Goal: Find specific page/section: Find specific page/section

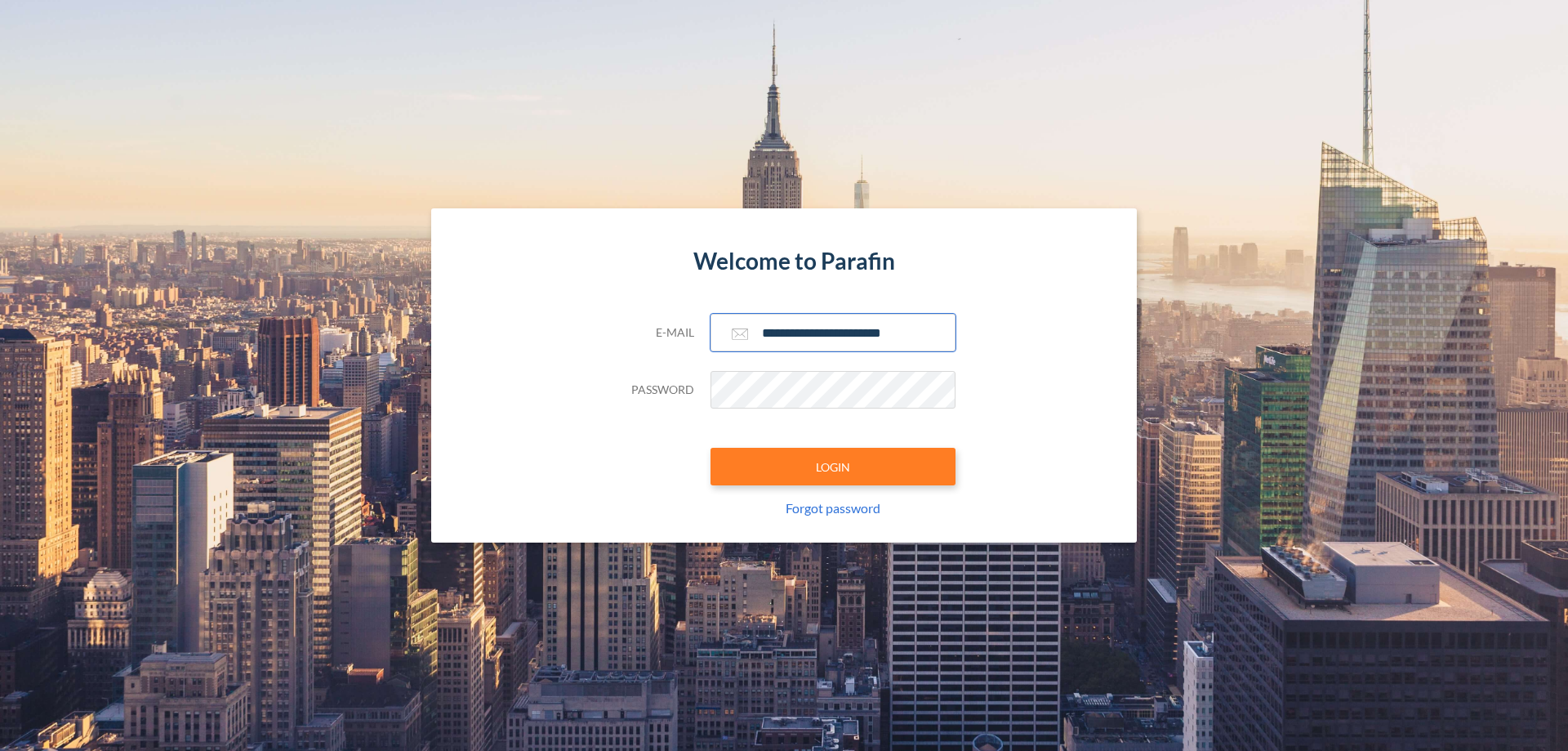
type input "**********"
click at [833, 467] on button "LOGIN" at bounding box center [832, 467] width 245 height 38
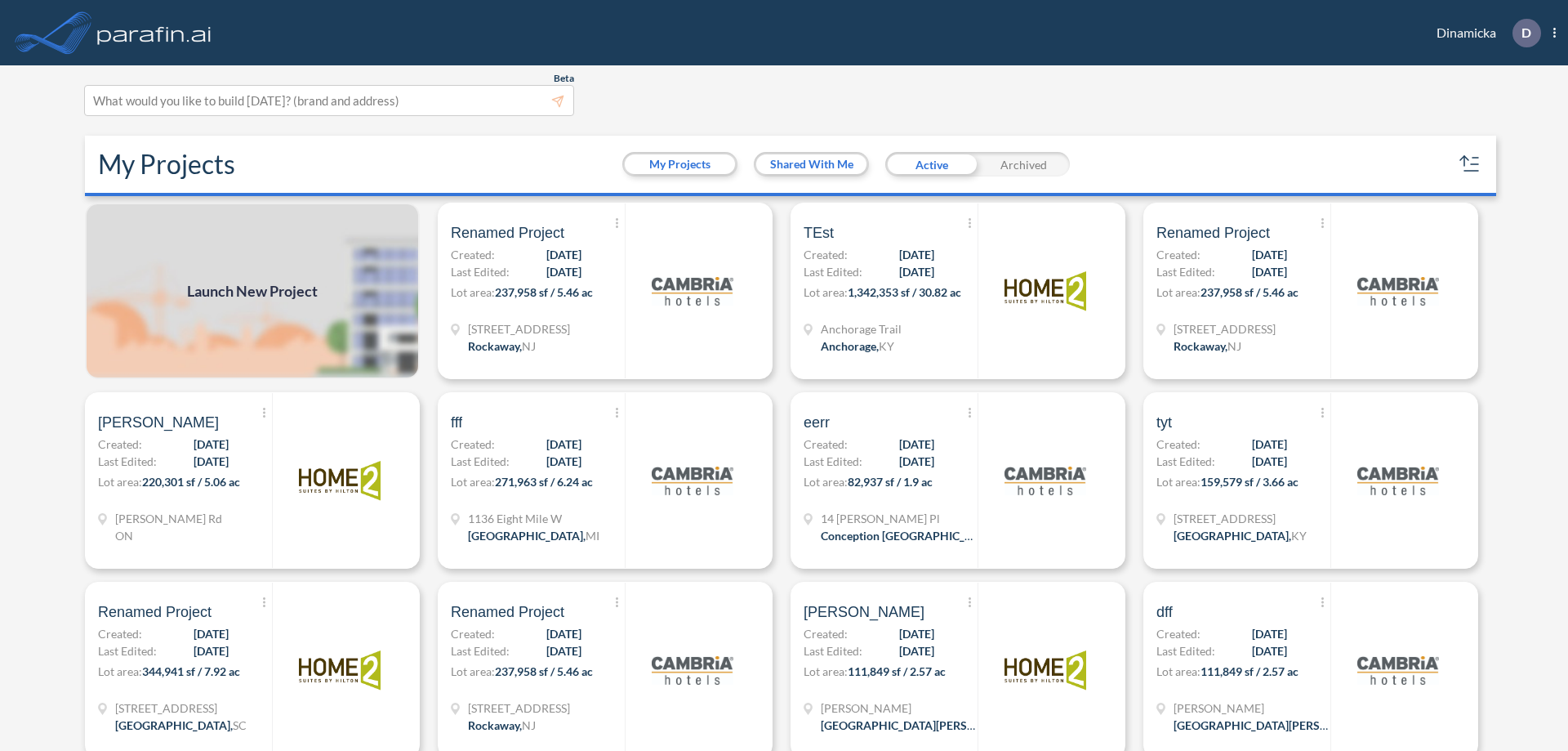
scroll to position [4, 0]
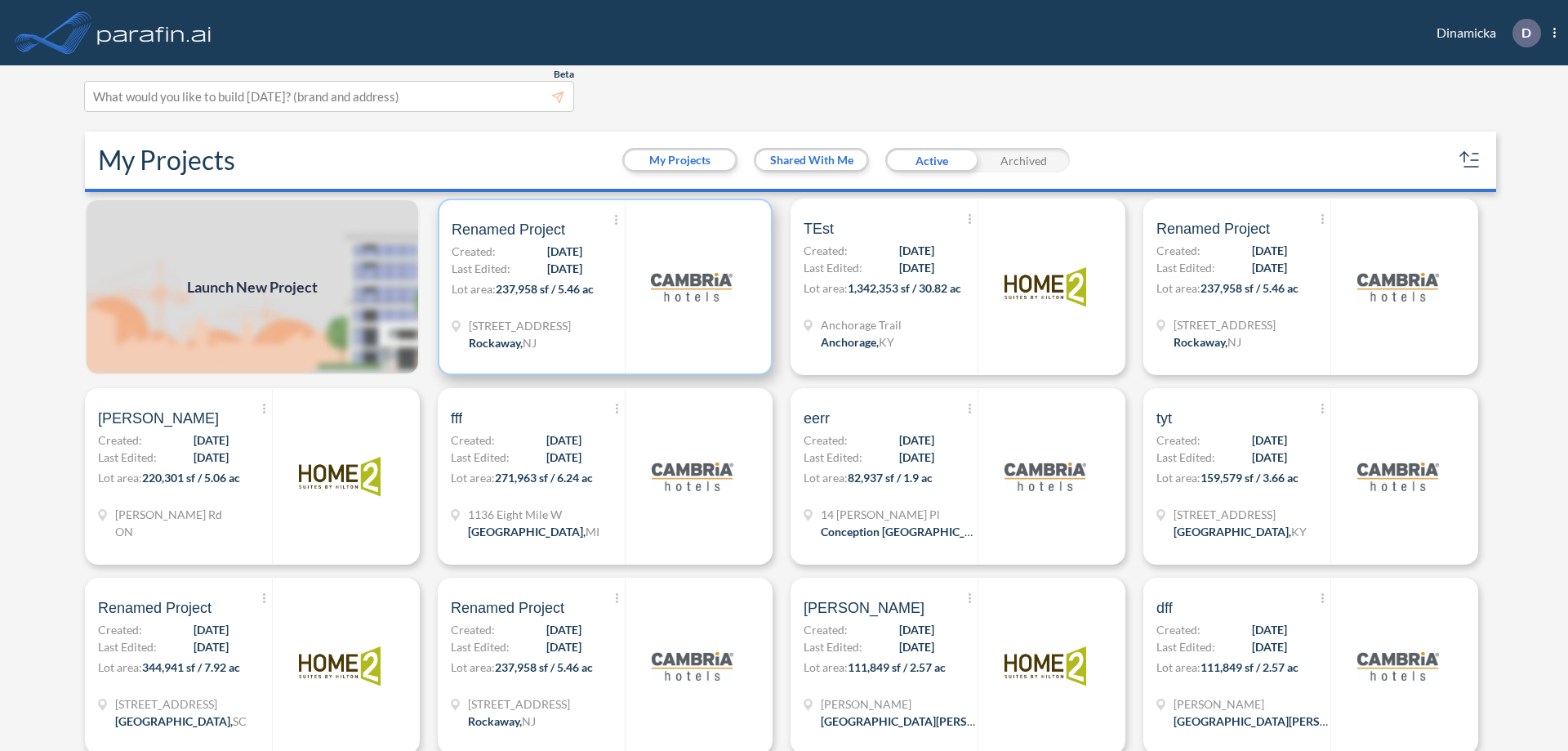
click at [602, 287] on p "Lot area: 237,958 sf / 5.46 ac" at bounding box center [538, 292] width 173 height 24
